Goal: Transaction & Acquisition: Book appointment/travel/reservation

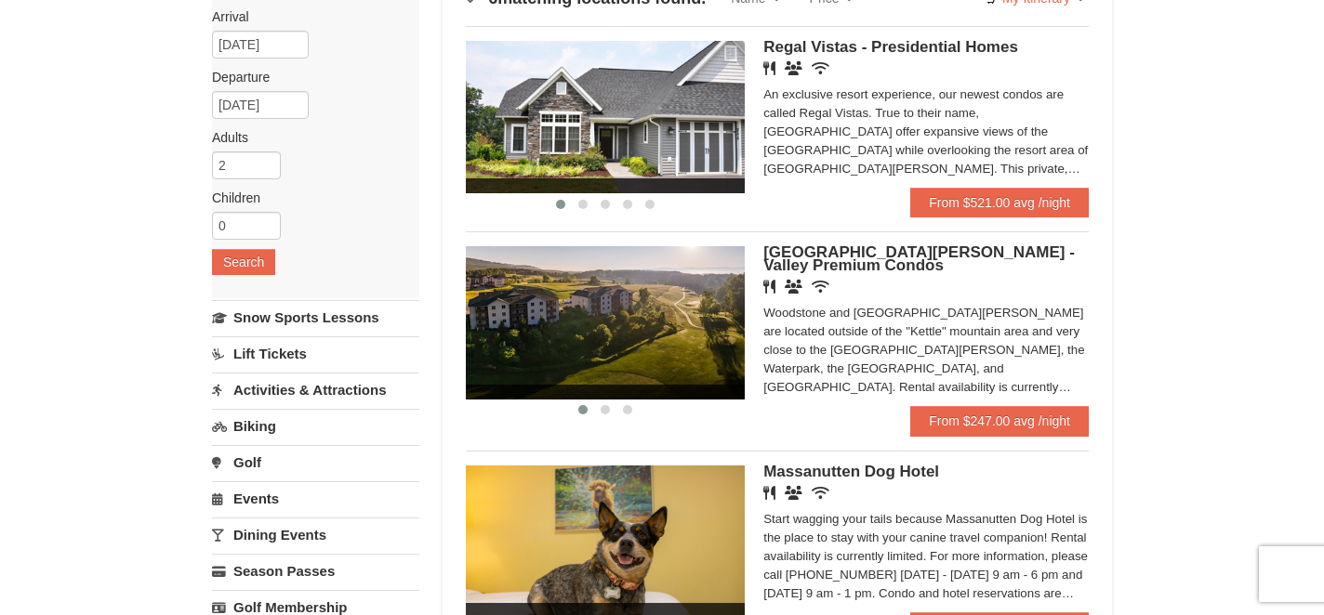
scroll to position [164, 0]
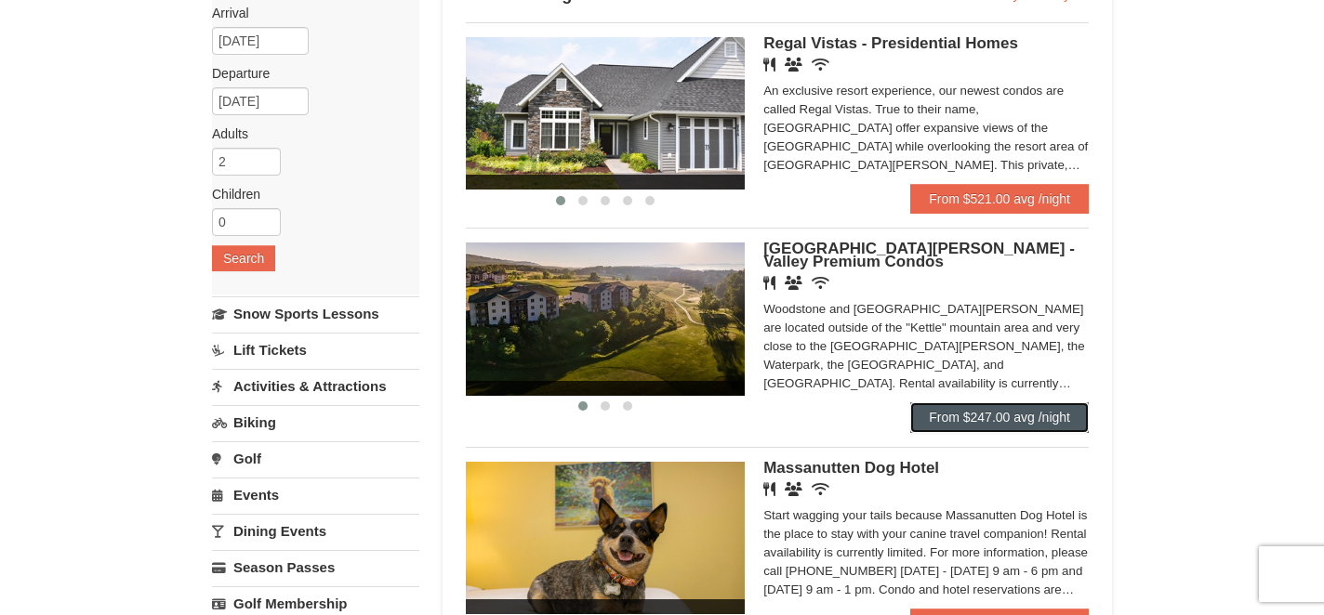
click at [953, 418] on link "From $247.00 avg /night" at bounding box center [999, 418] width 178 height 30
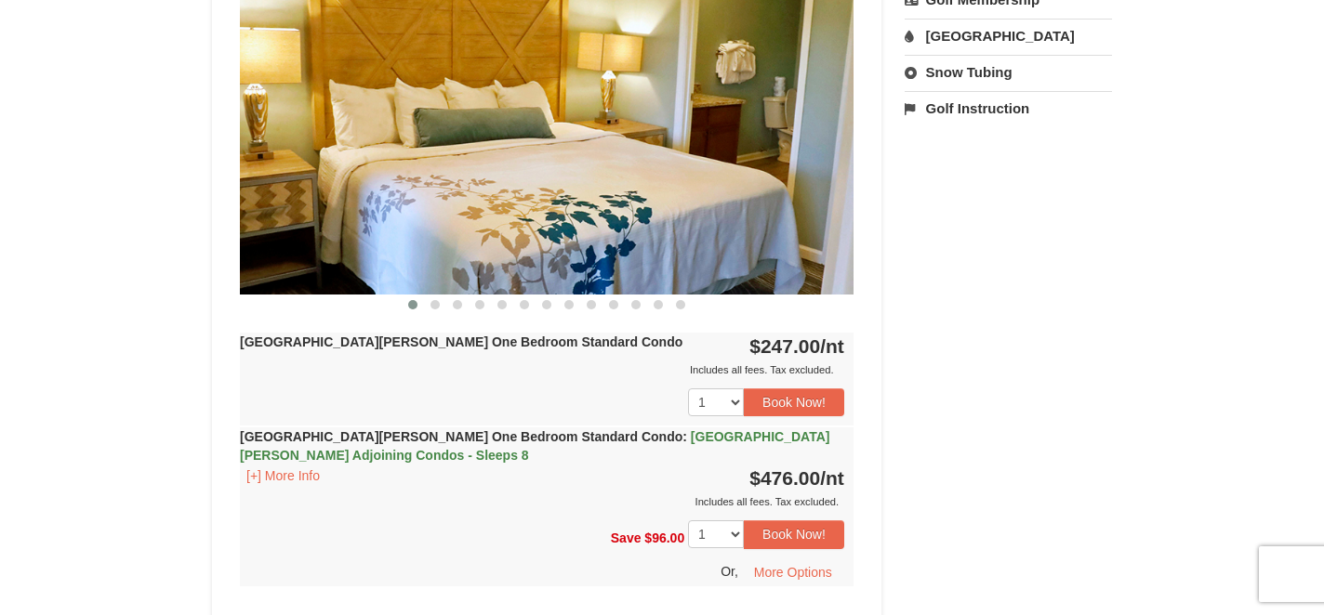
scroll to position [801, 0]
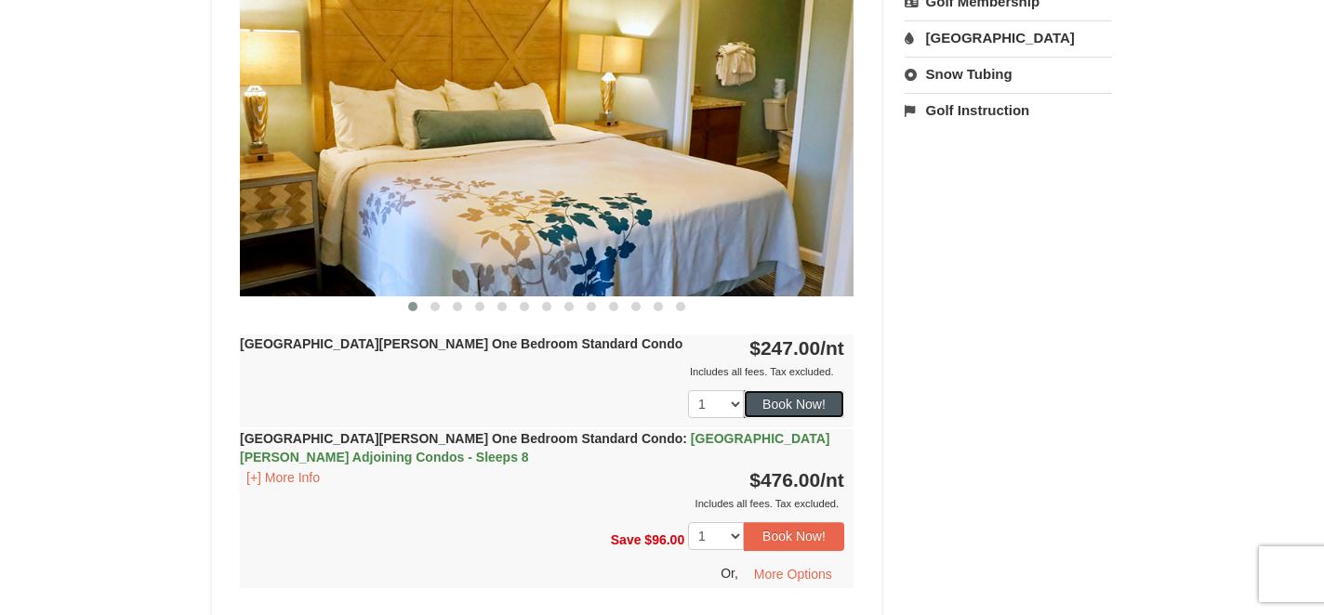
click at [774, 399] on button "Book Now!" at bounding box center [794, 404] width 100 height 28
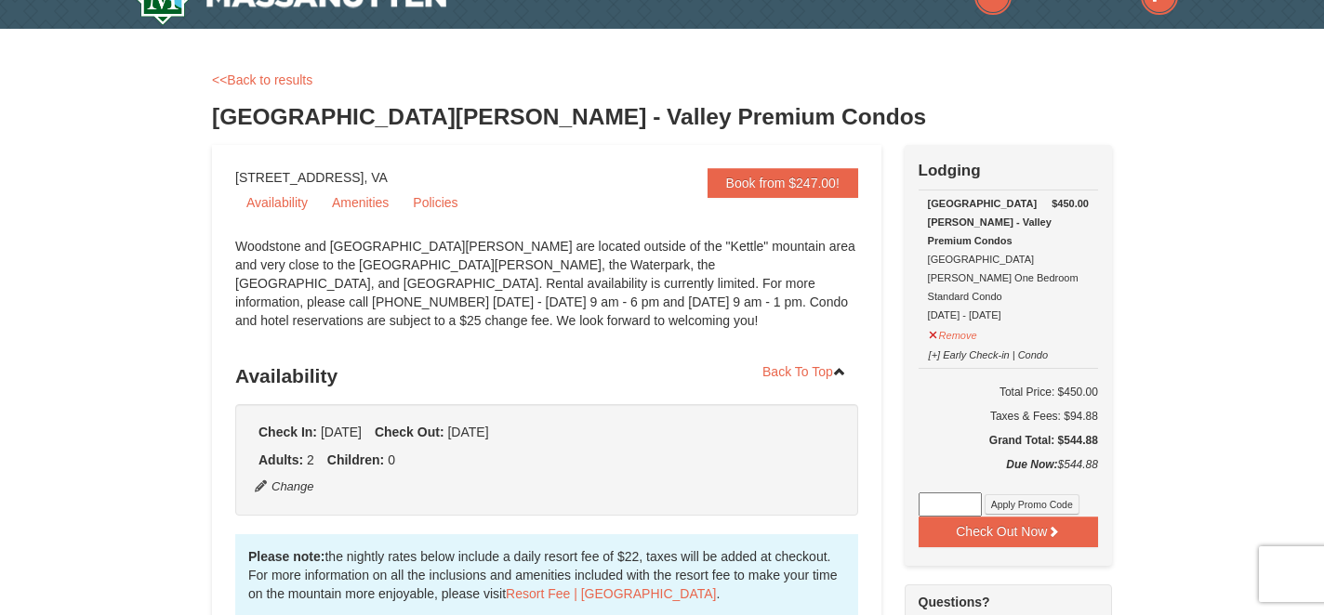
scroll to position [39, 0]
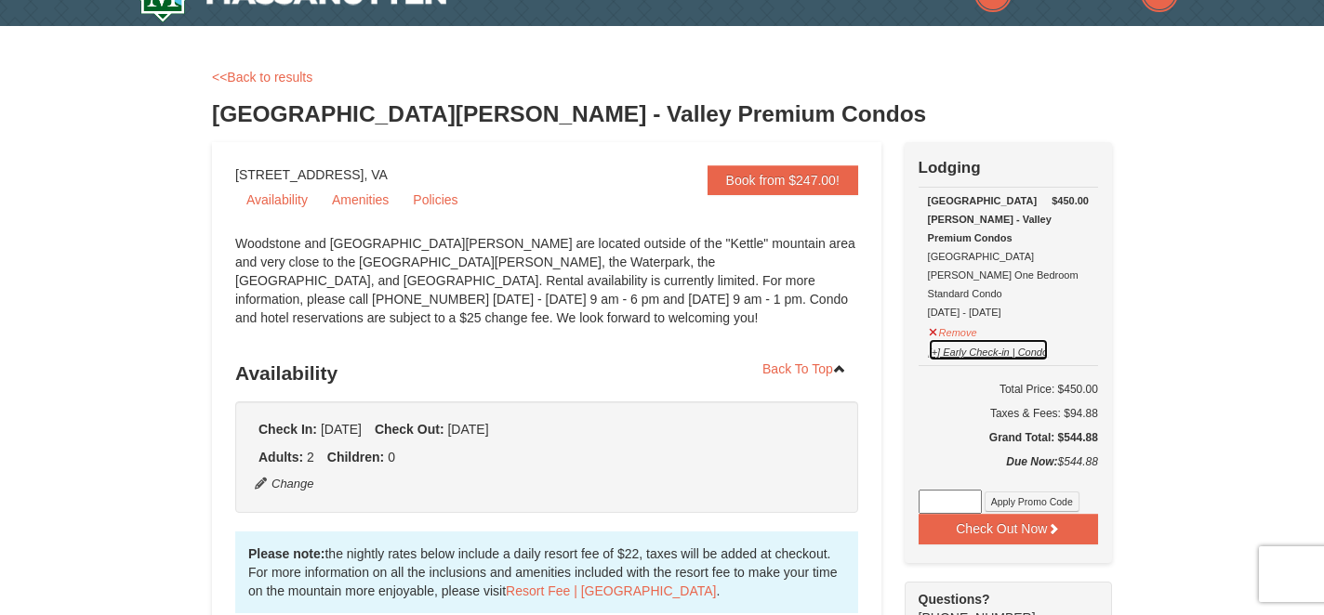
click at [937, 338] on button "[+] Early Check-in | Condo" at bounding box center [989, 349] width 122 height 23
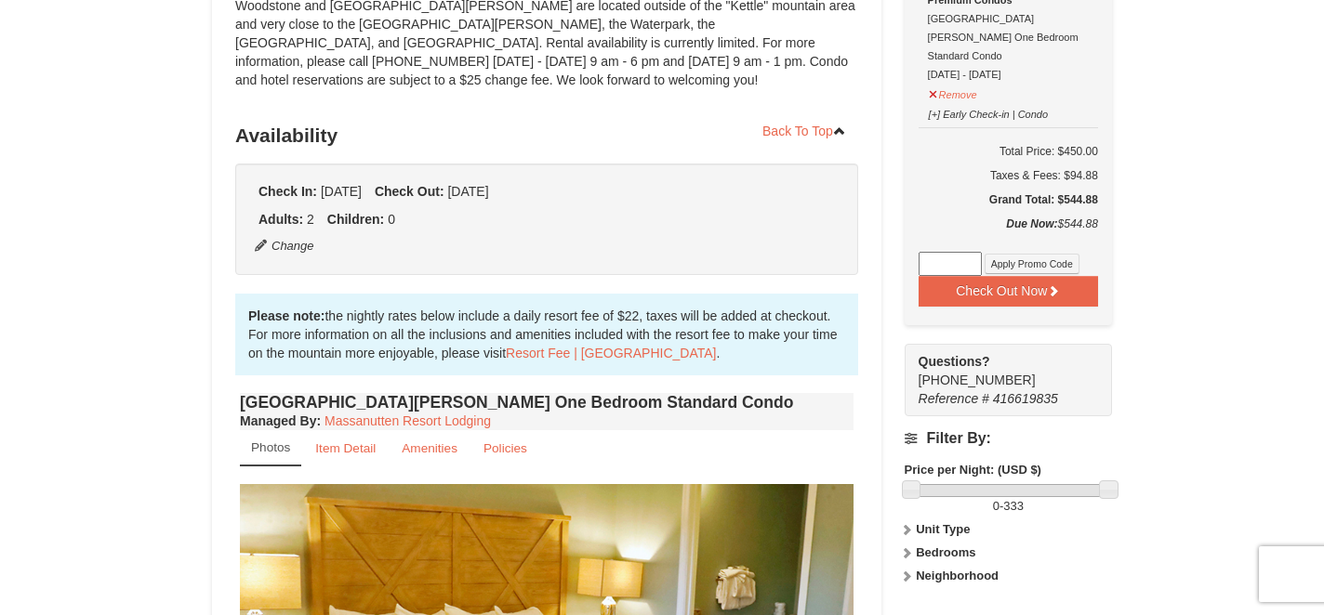
scroll to position [280, 0]
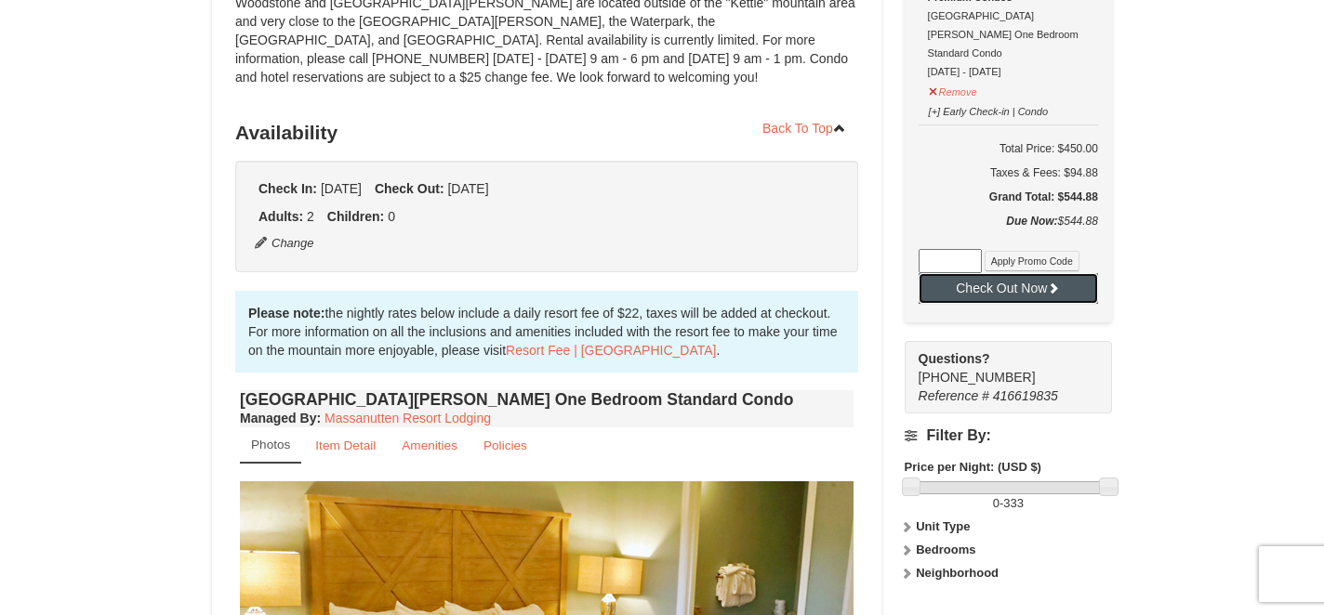
click at [979, 273] on button "Check Out Now" at bounding box center [1007, 288] width 179 height 30
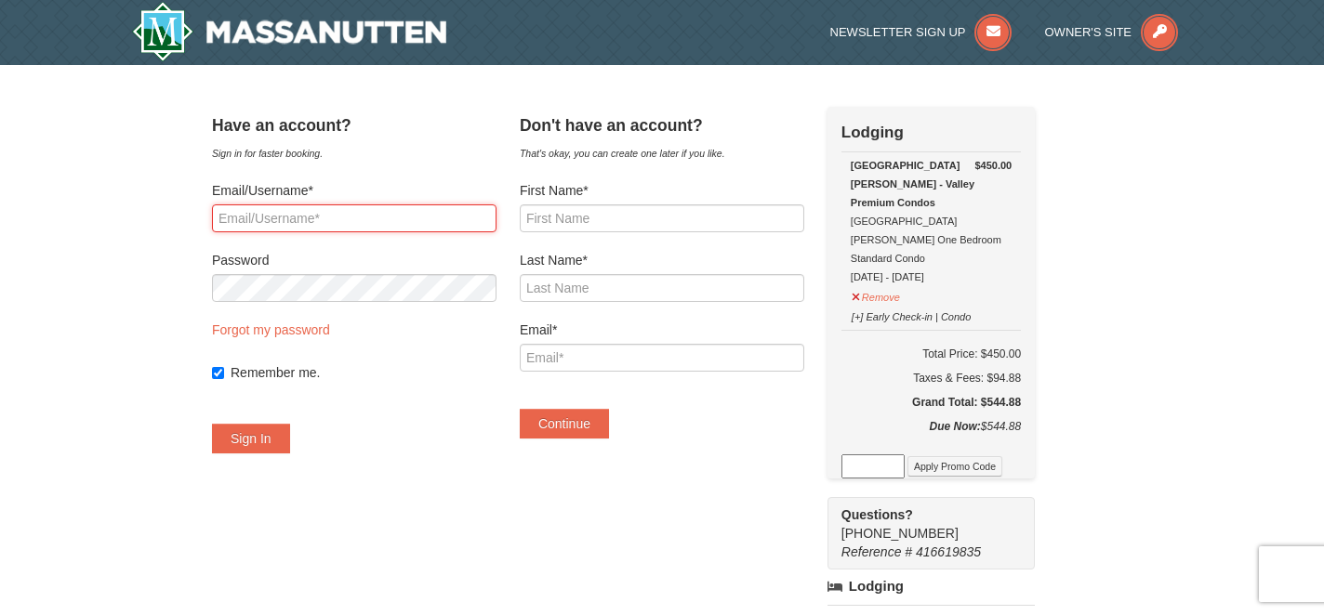
click at [399, 221] on input "Email/Username*" at bounding box center [354, 219] width 284 height 28
click at [397, 233] on form "Email/Username* jjk771 Password Forgot my password Remember me. Sign In" at bounding box center [354, 317] width 284 height 272
click at [401, 224] on input "jjk771" at bounding box center [354, 219] width 284 height 28
type input "[EMAIL_ADDRESS][DOMAIN_NAME]"
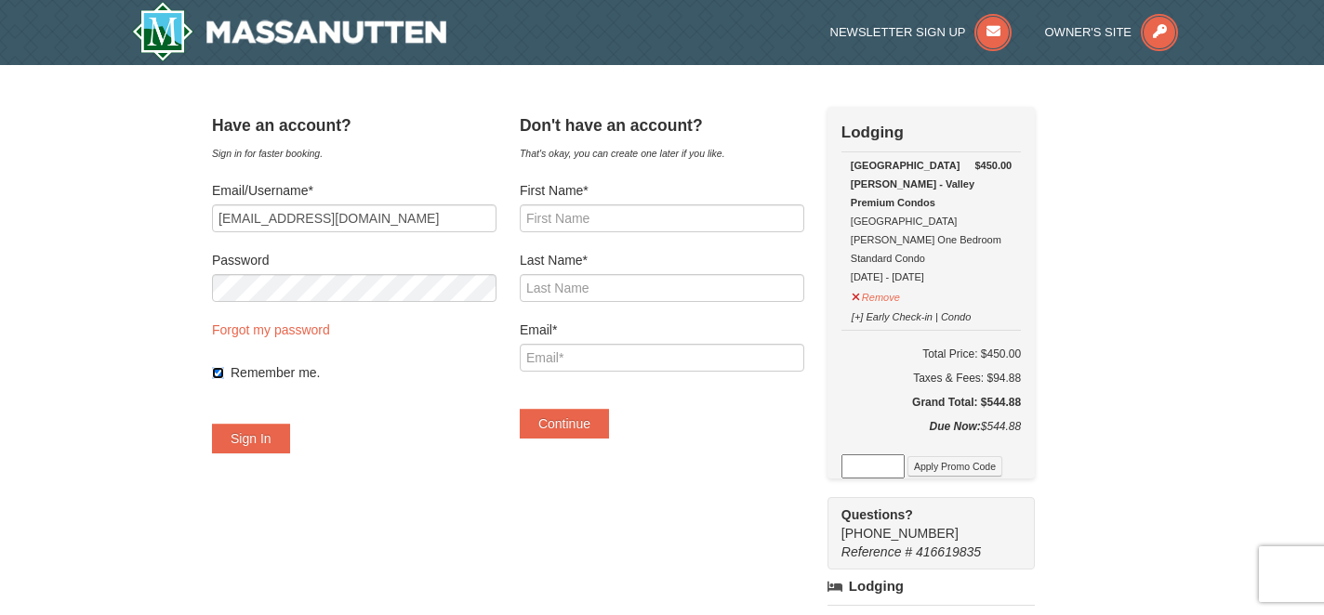
click at [224, 377] on input "Remember me." at bounding box center [218, 373] width 12 height 12
checkbox input "true"
click at [277, 456] on div "Have an account? Sign in for faster booking. Email/Username* [EMAIL_ADDRESS][DO…" at bounding box center [354, 289] width 284 height 365
click at [277, 442] on button "Sign In" at bounding box center [251, 439] width 78 height 30
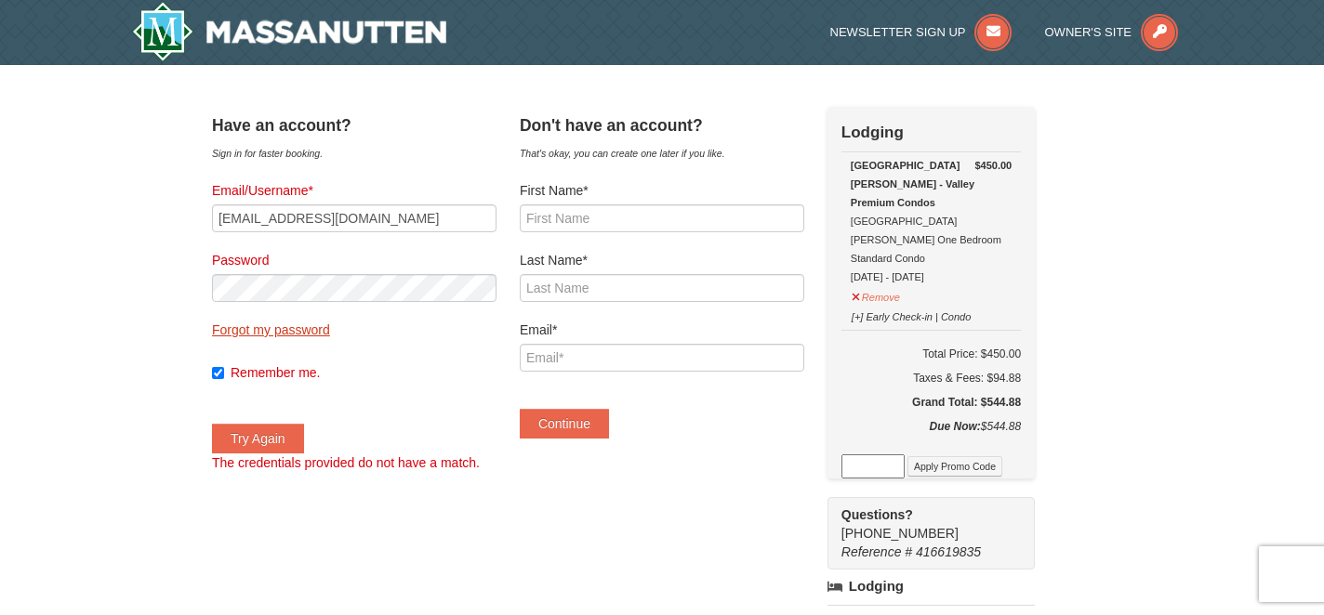
click at [300, 333] on link "Forgot my password" at bounding box center [271, 330] width 118 height 15
type input "[EMAIL_ADDRESS][DOMAIN_NAME]"
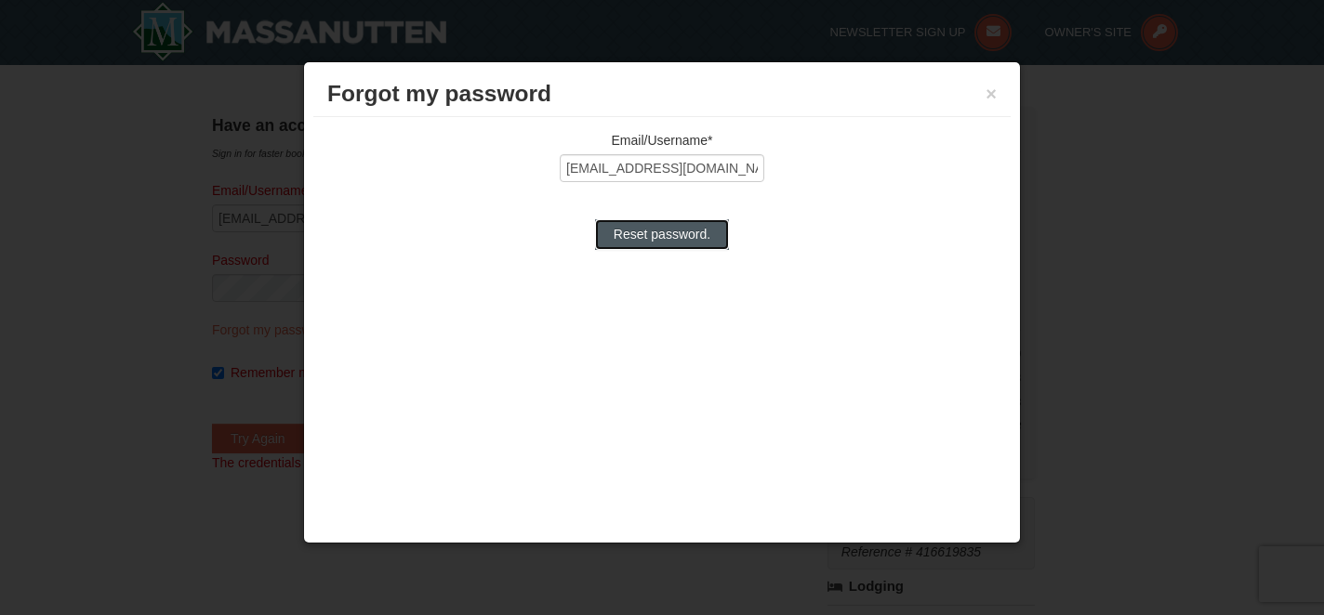
click at [653, 237] on input "Reset password." at bounding box center [662, 234] width 134 height 30
type input "Processing..."
type input "[EMAIL_ADDRESS][DOMAIN_NAME]"
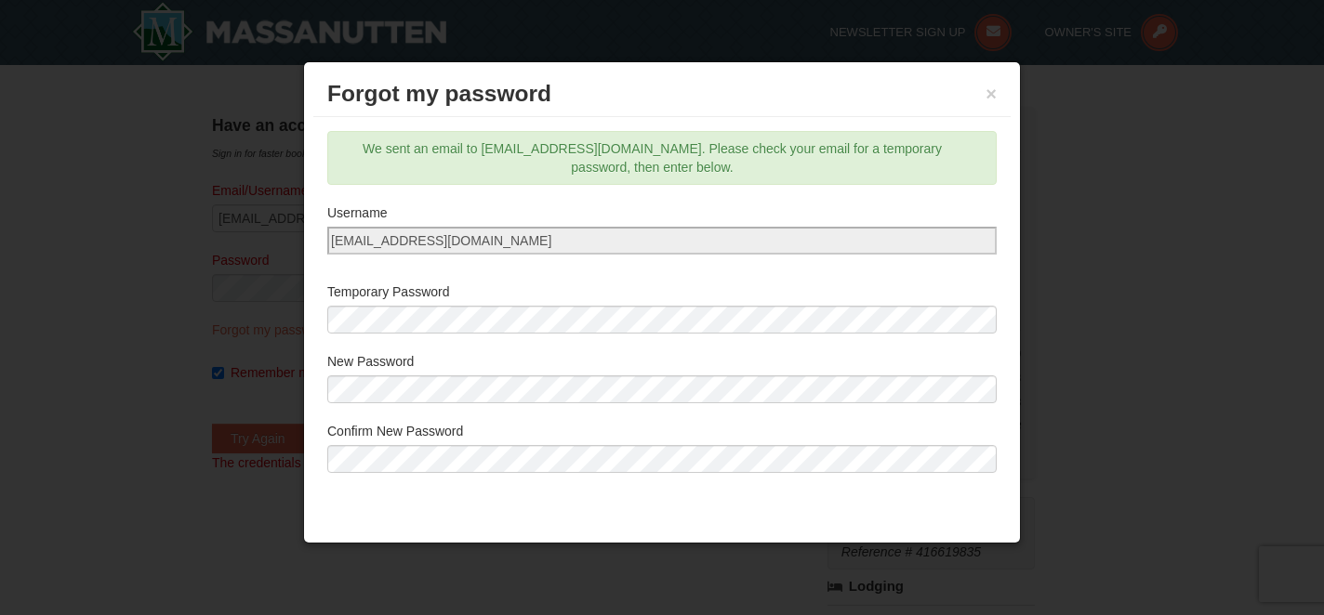
scroll to position [45, 0]
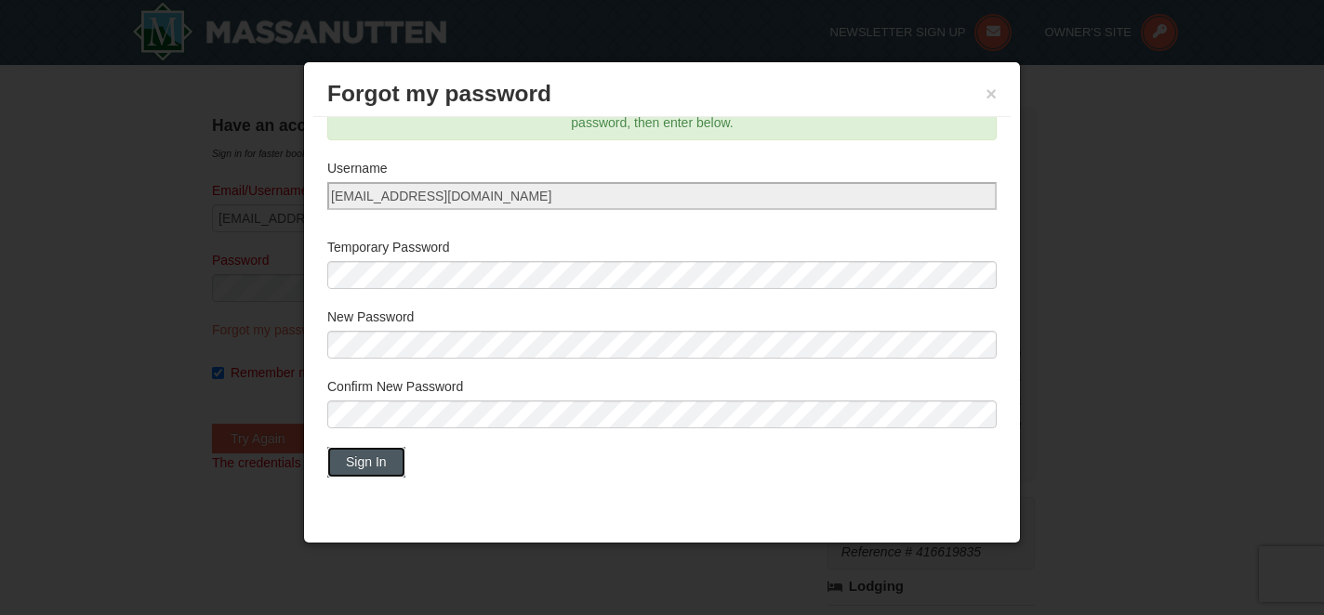
click at [370, 452] on button "Sign In" at bounding box center [366, 462] width 78 height 30
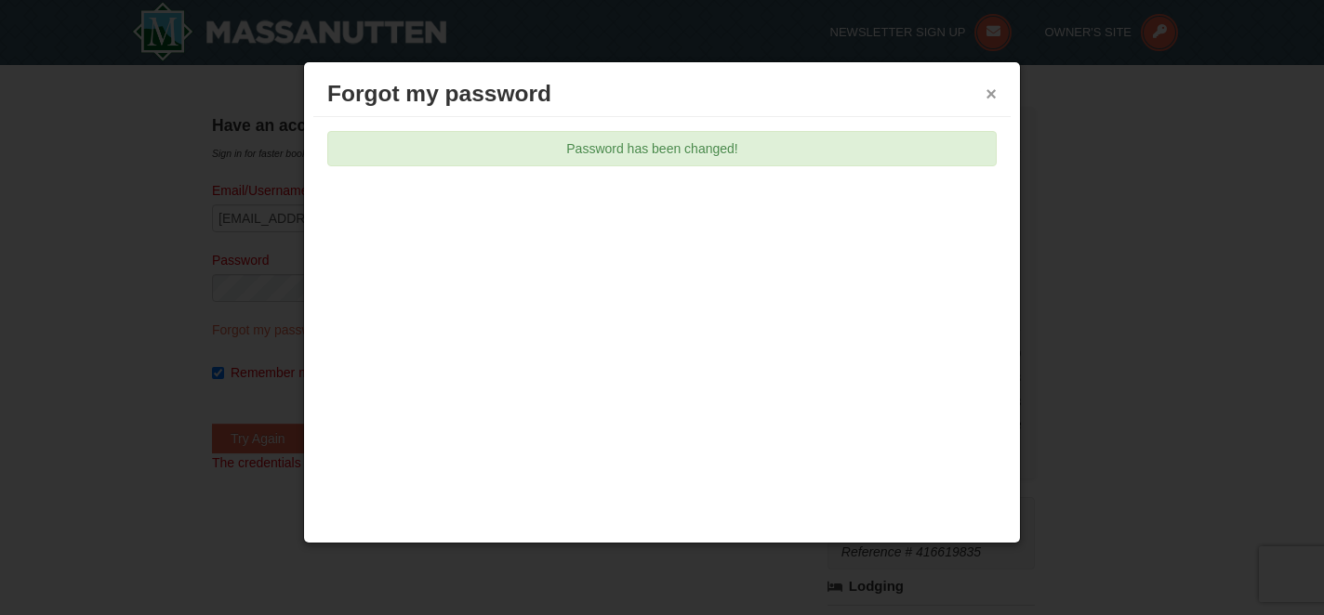
click at [989, 92] on button "×" at bounding box center [990, 94] width 11 height 19
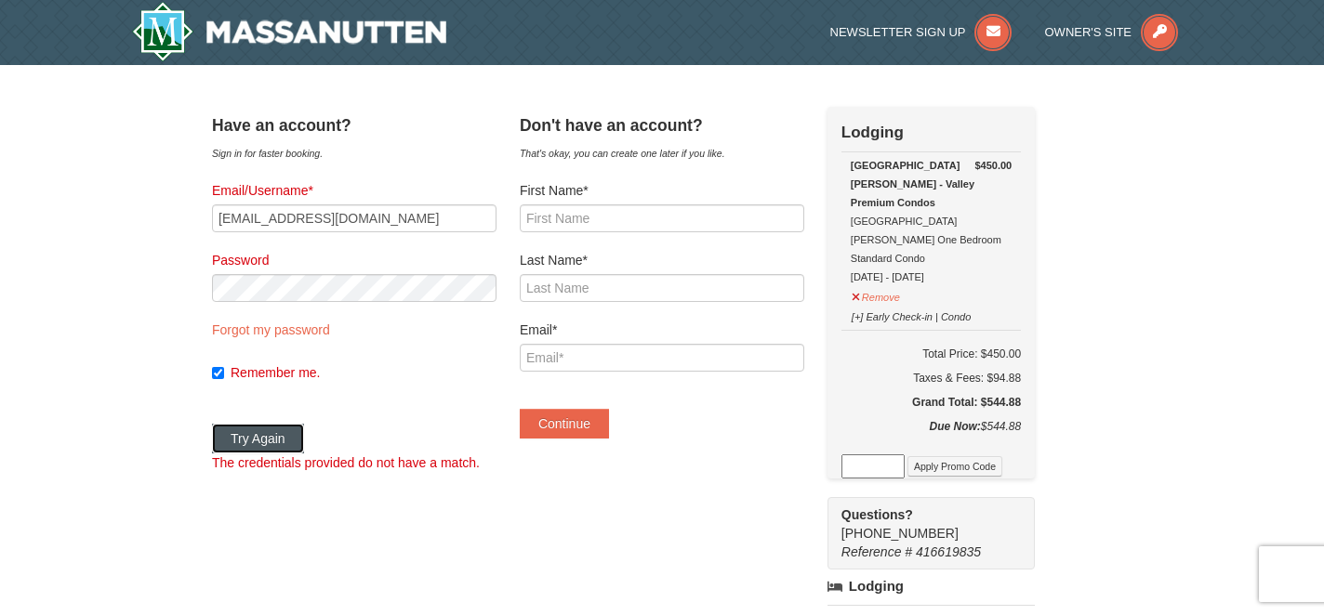
click at [302, 438] on button "Try Again" at bounding box center [258, 439] width 92 height 30
click at [267, 436] on button "Try Again" at bounding box center [258, 439] width 92 height 30
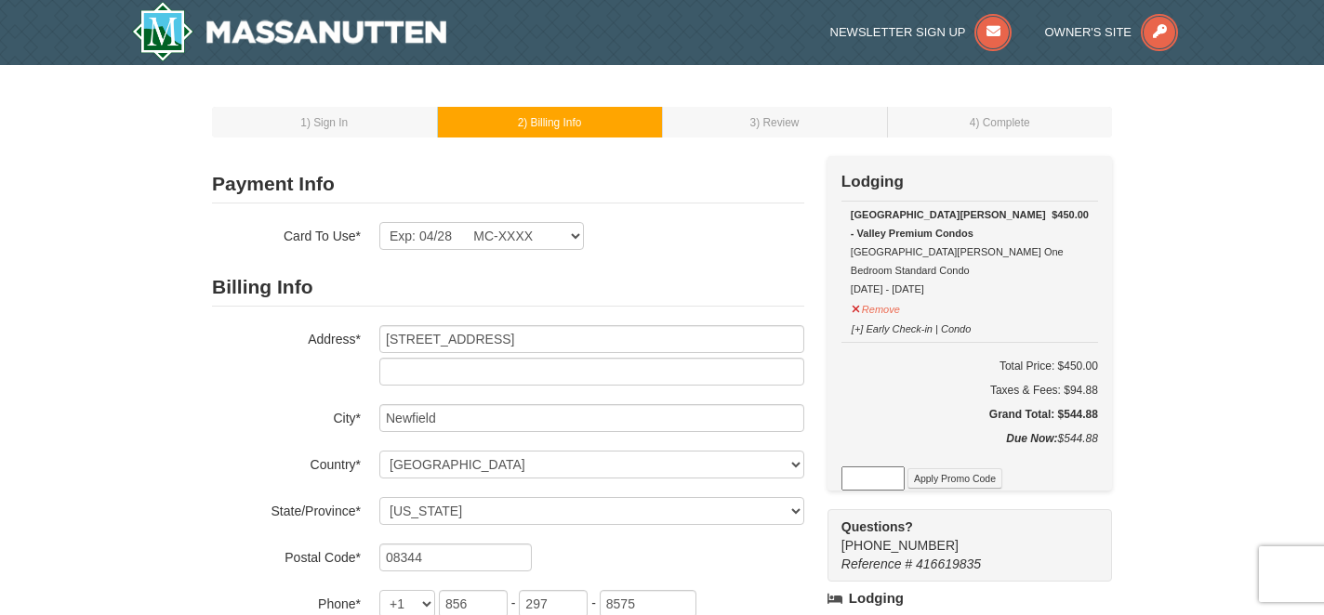
select select "NJ"
select select "10"
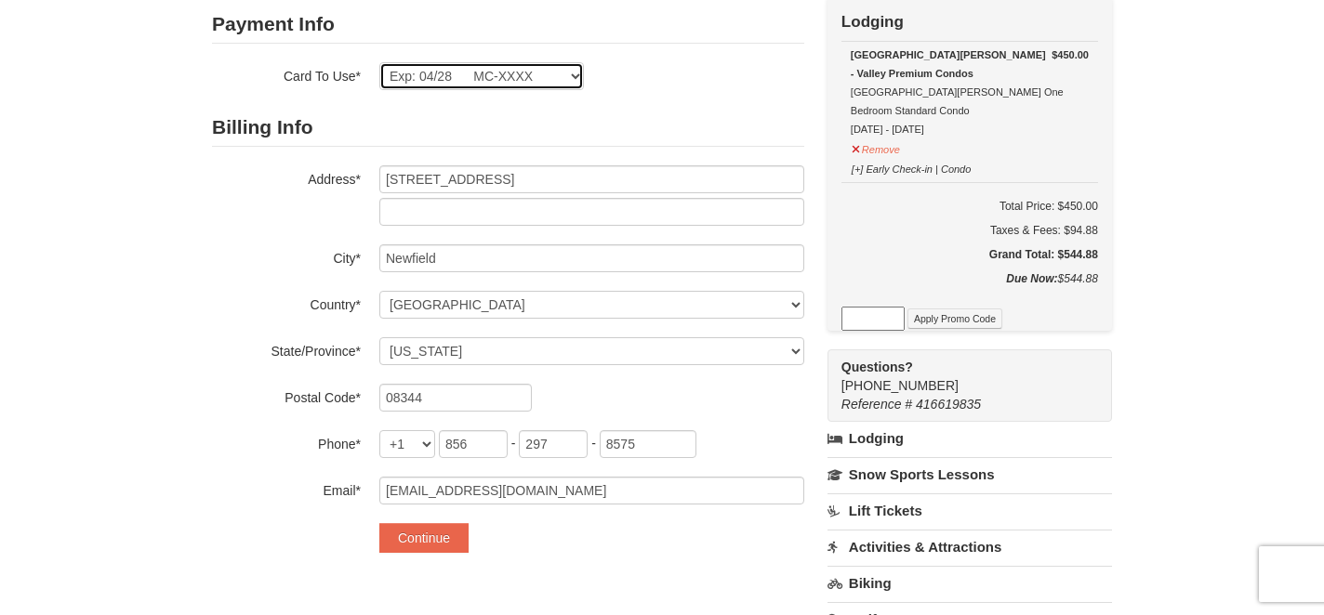
scroll to position [178, 0]
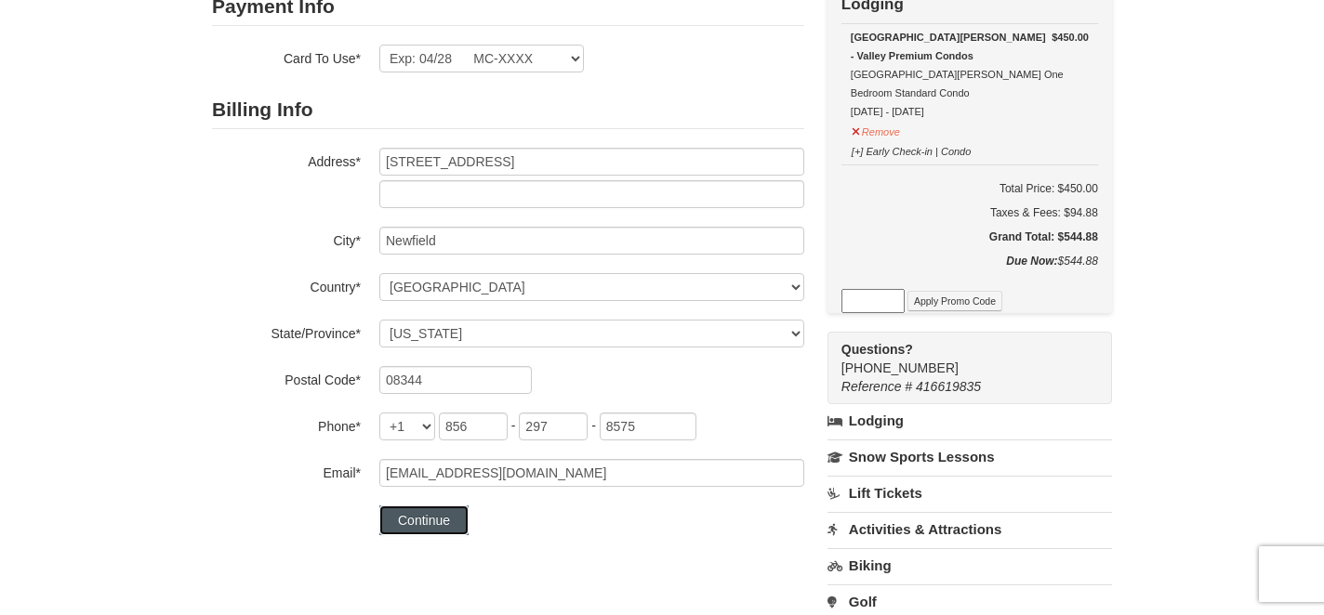
click at [403, 522] on button "Continue" at bounding box center [423, 521] width 89 height 30
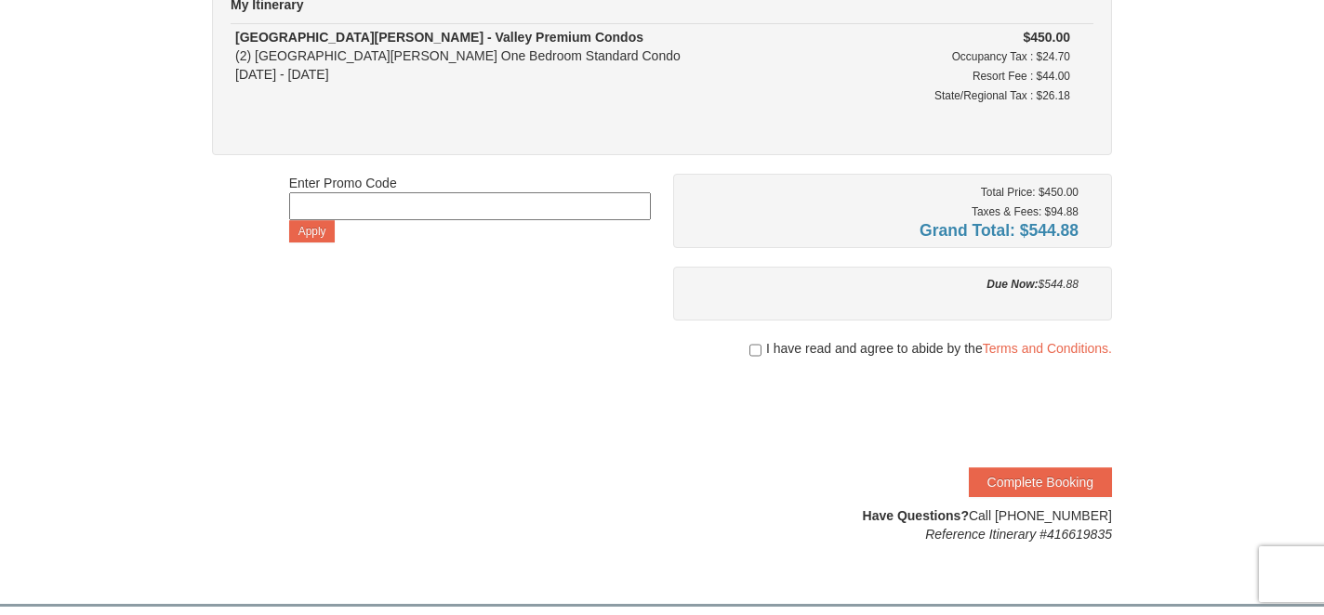
scroll to position [215, 0]
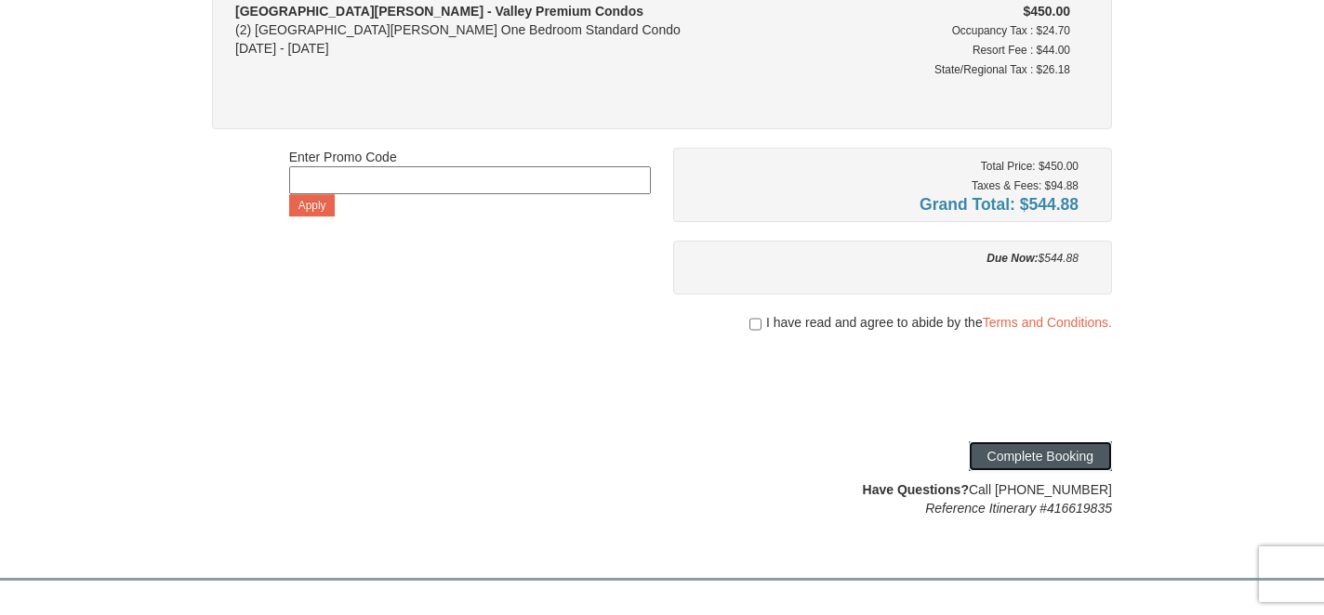
click at [995, 452] on button "Complete Booking" at bounding box center [1040, 457] width 143 height 30
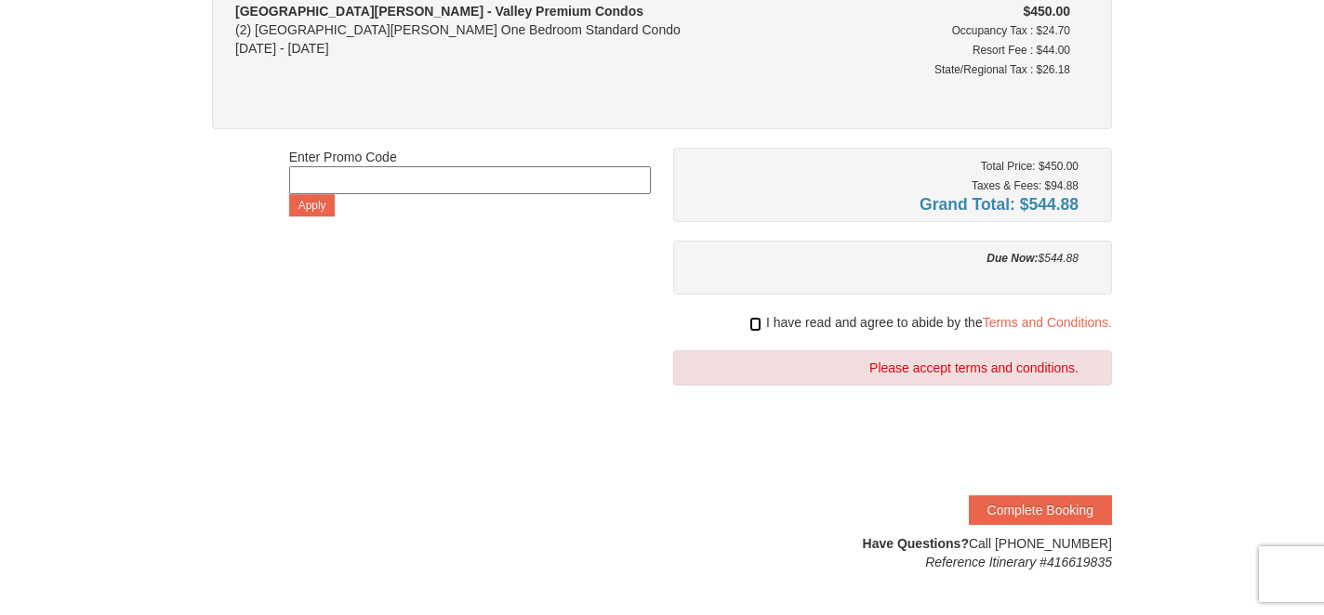
click at [755, 324] on input "checkbox" at bounding box center [755, 324] width 12 height 15
checkbox input "true"
click at [1011, 514] on button "Complete Booking" at bounding box center [1040, 510] width 143 height 30
